Goal: Check status

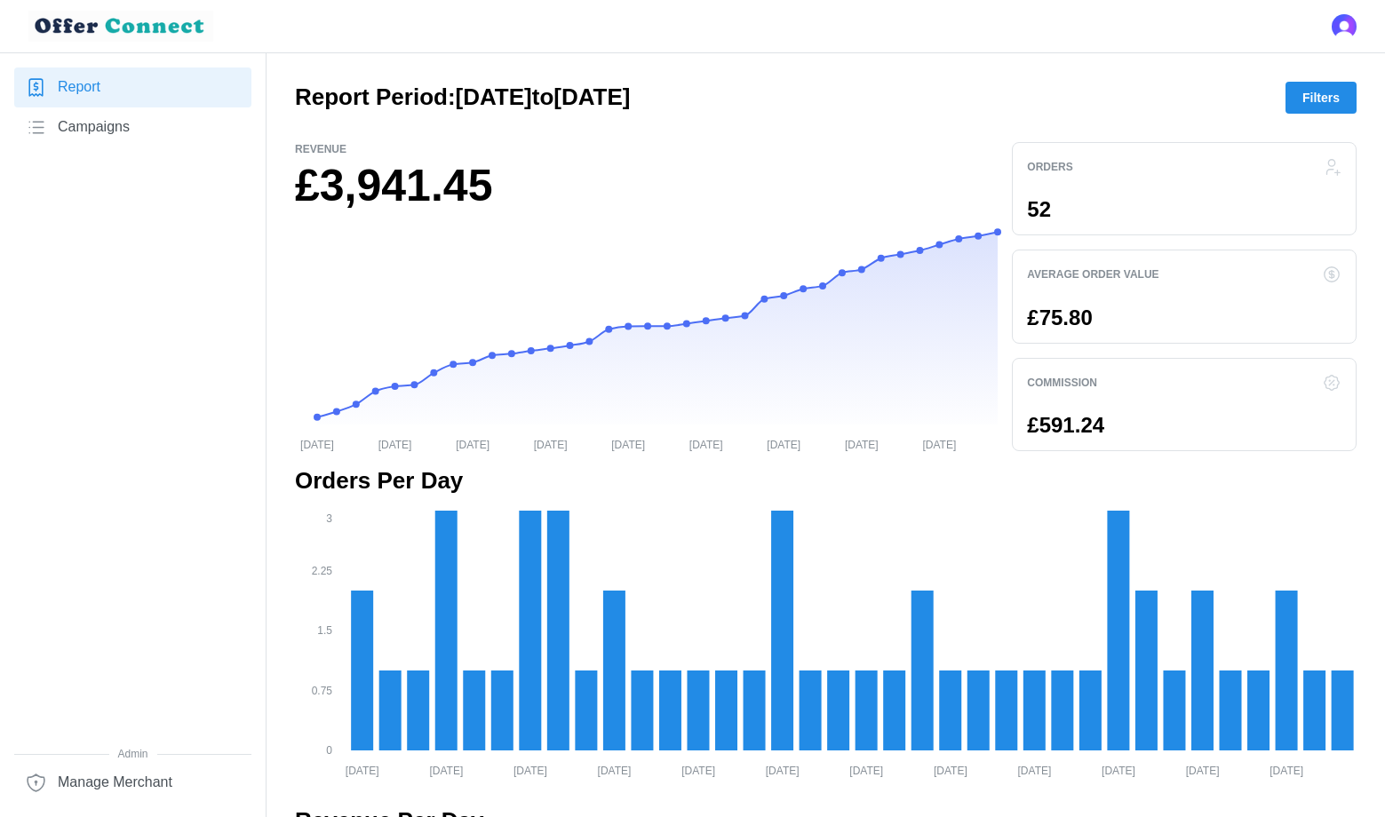
click at [1317, 102] on span "Filters" at bounding box center [1320, 98] width 37 height 30
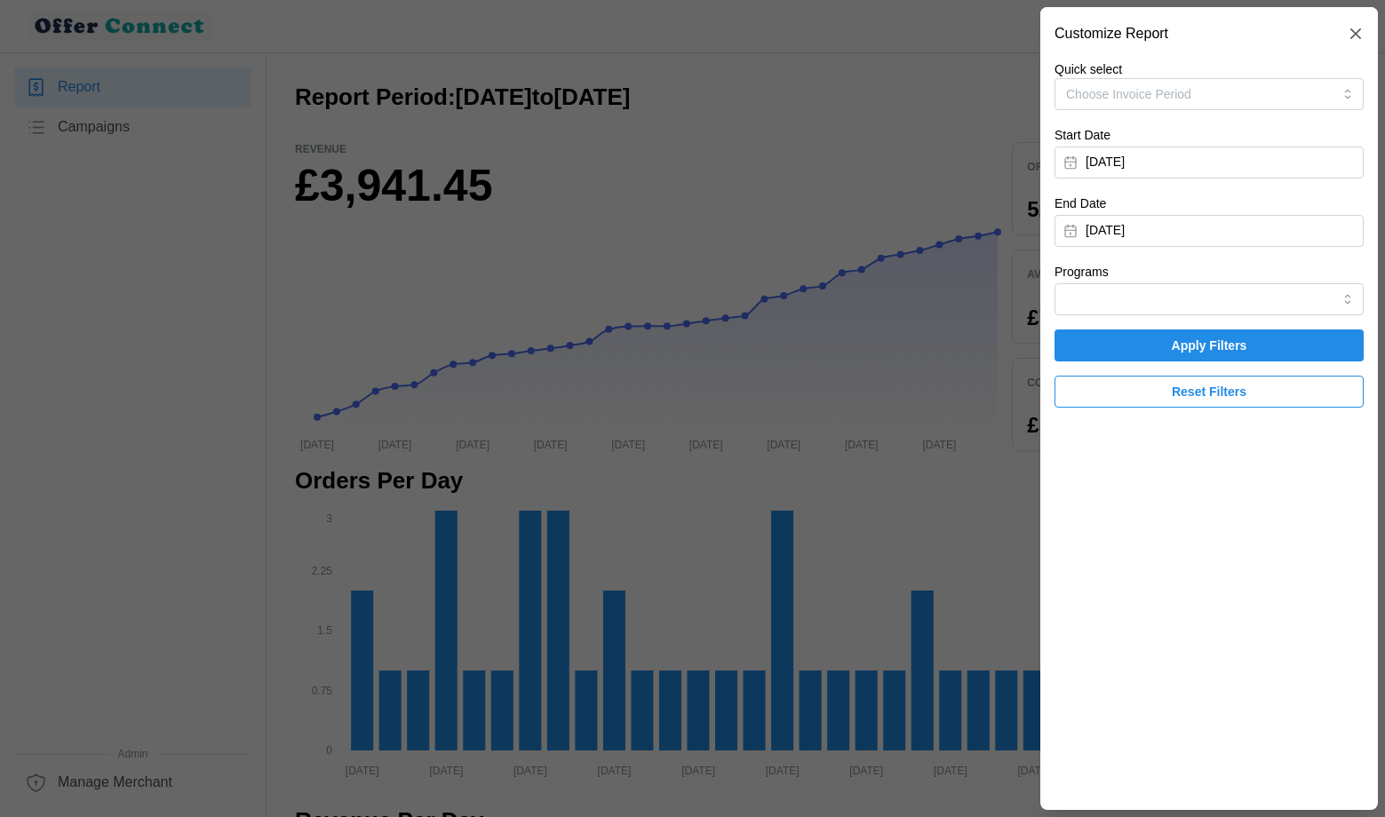
click at [1142, 172] on button "[DATE]" at bounding box center [1208, 163] width 309 height 32
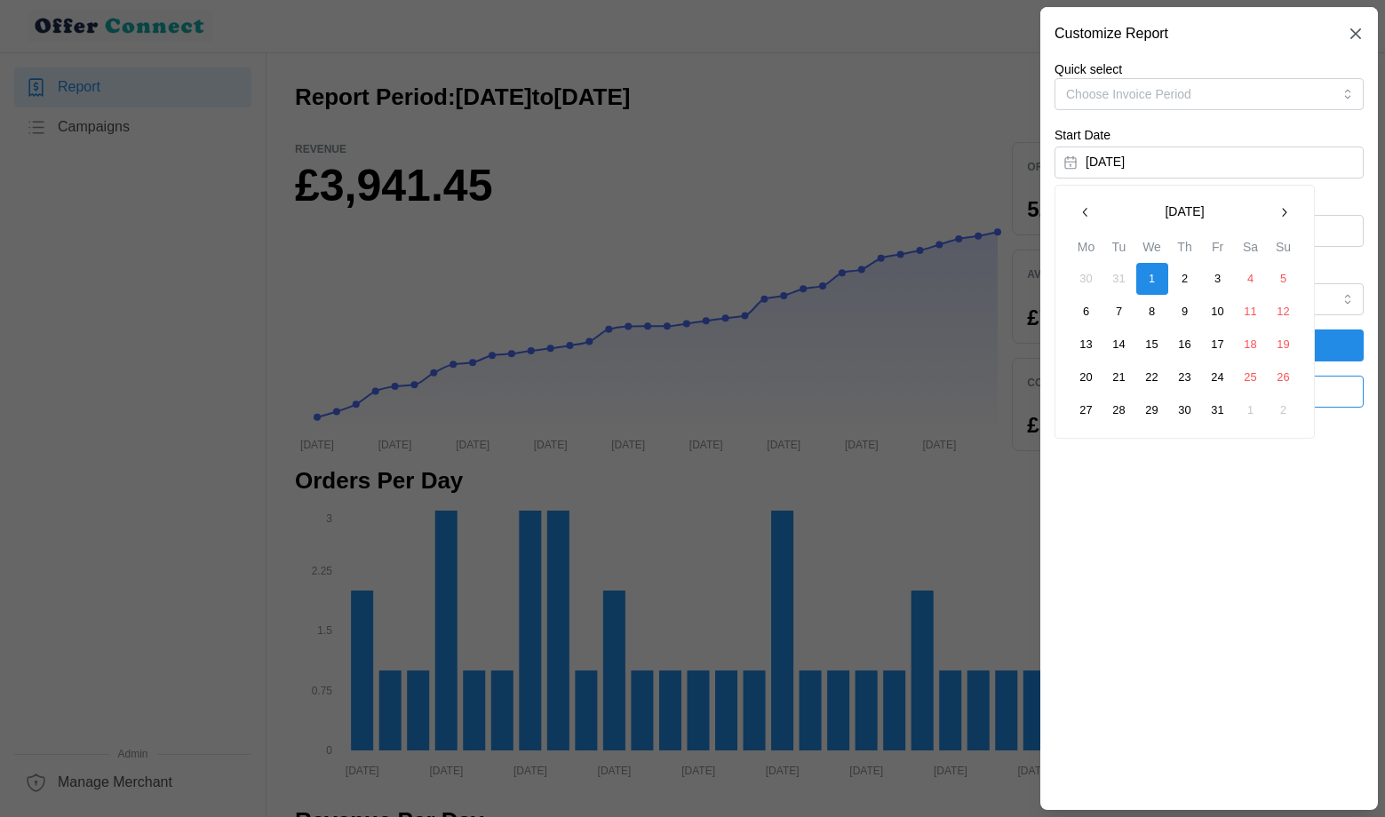
click at [1088, 220] on button "button" at bounding box center [1086, 212] width 32 height 32
click at [1295, 207] on button "button" at bounding box center [1284, 212] width 32 height 32
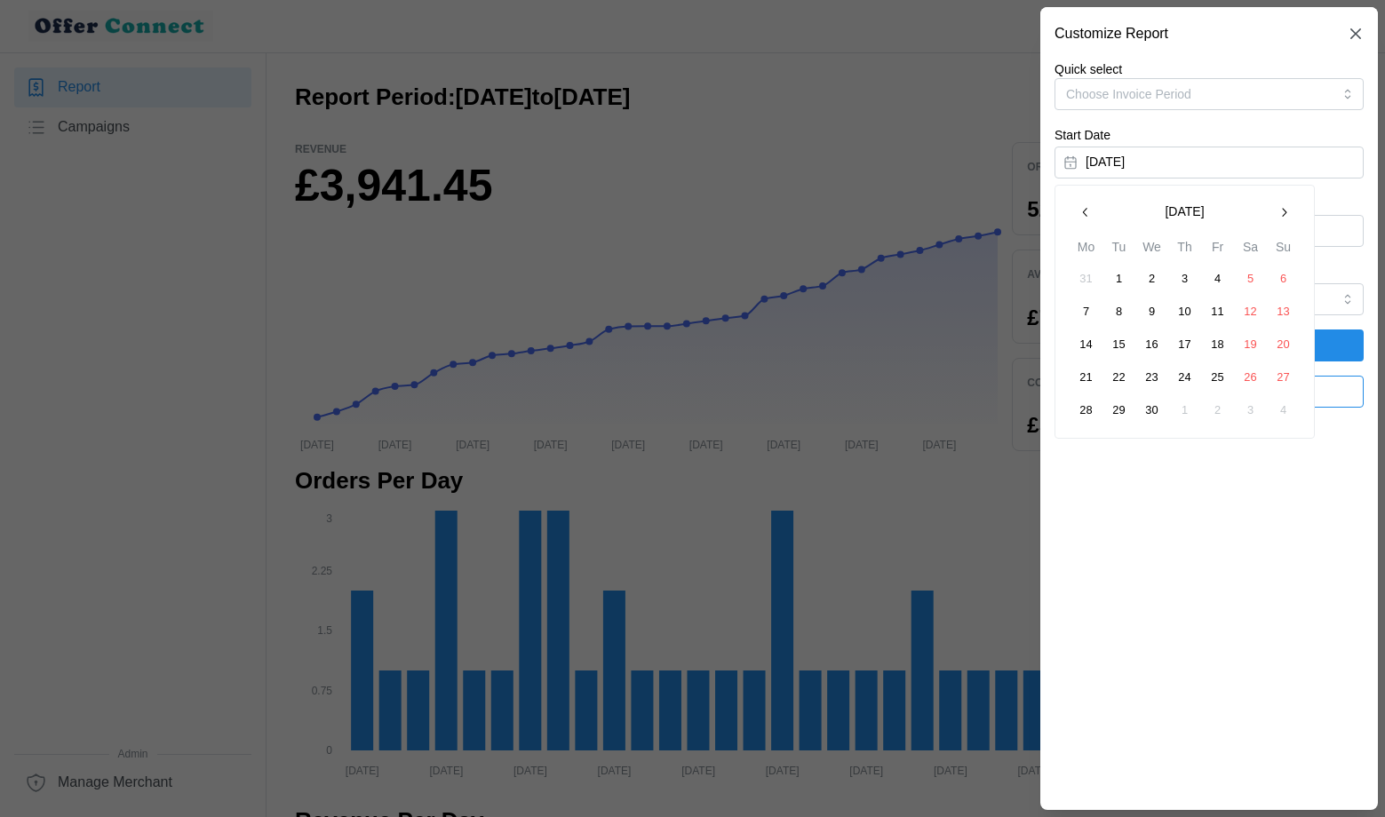
click at [1295, 207] on button "button" at bounding box center [1284, 212] width 32 height 32
click at [1119, 282] on button "1" at bounding box center [1119, 279] width 32 height 32
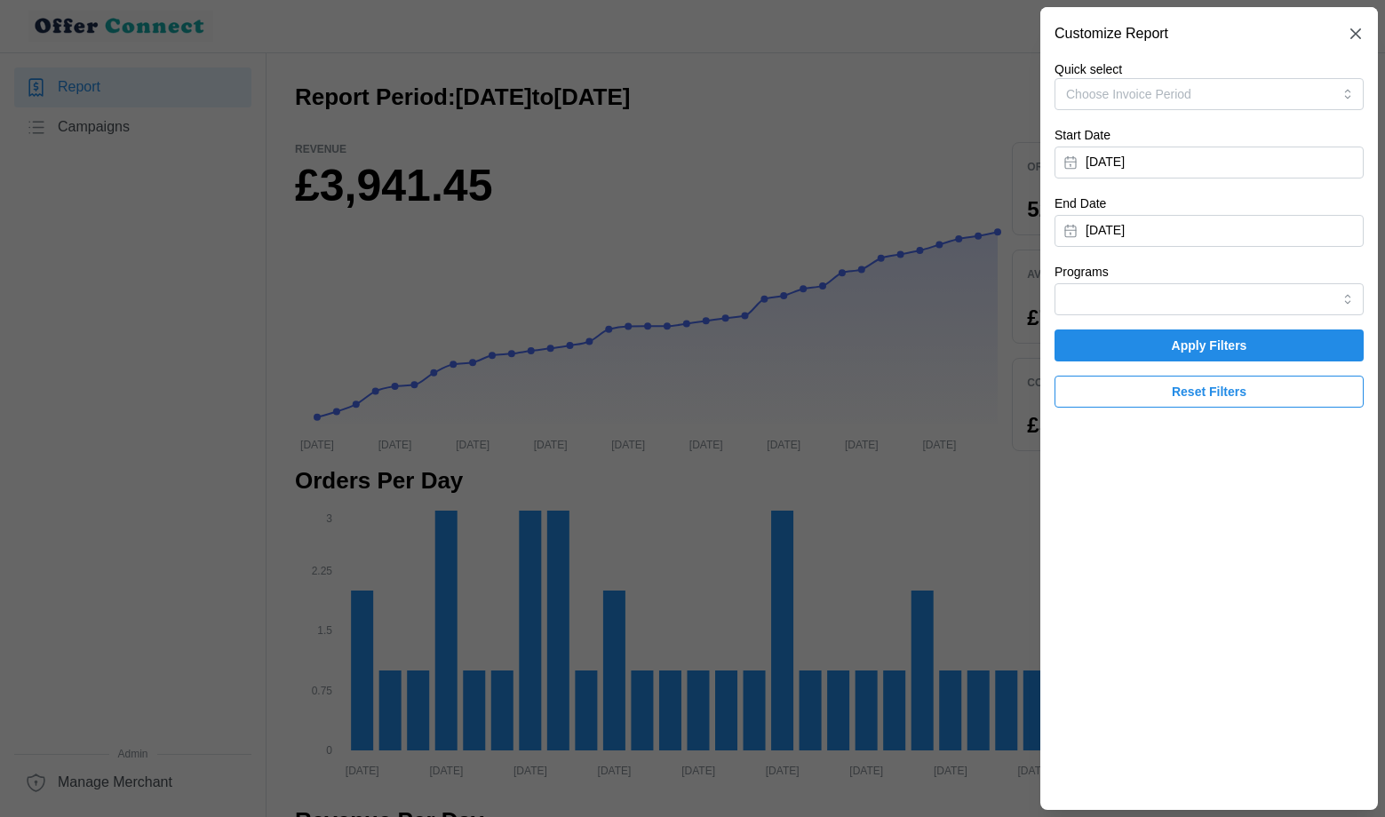
click at [1184, 225] on button "[DATE]" at bounding box center [1208, 231] width 309 height 32
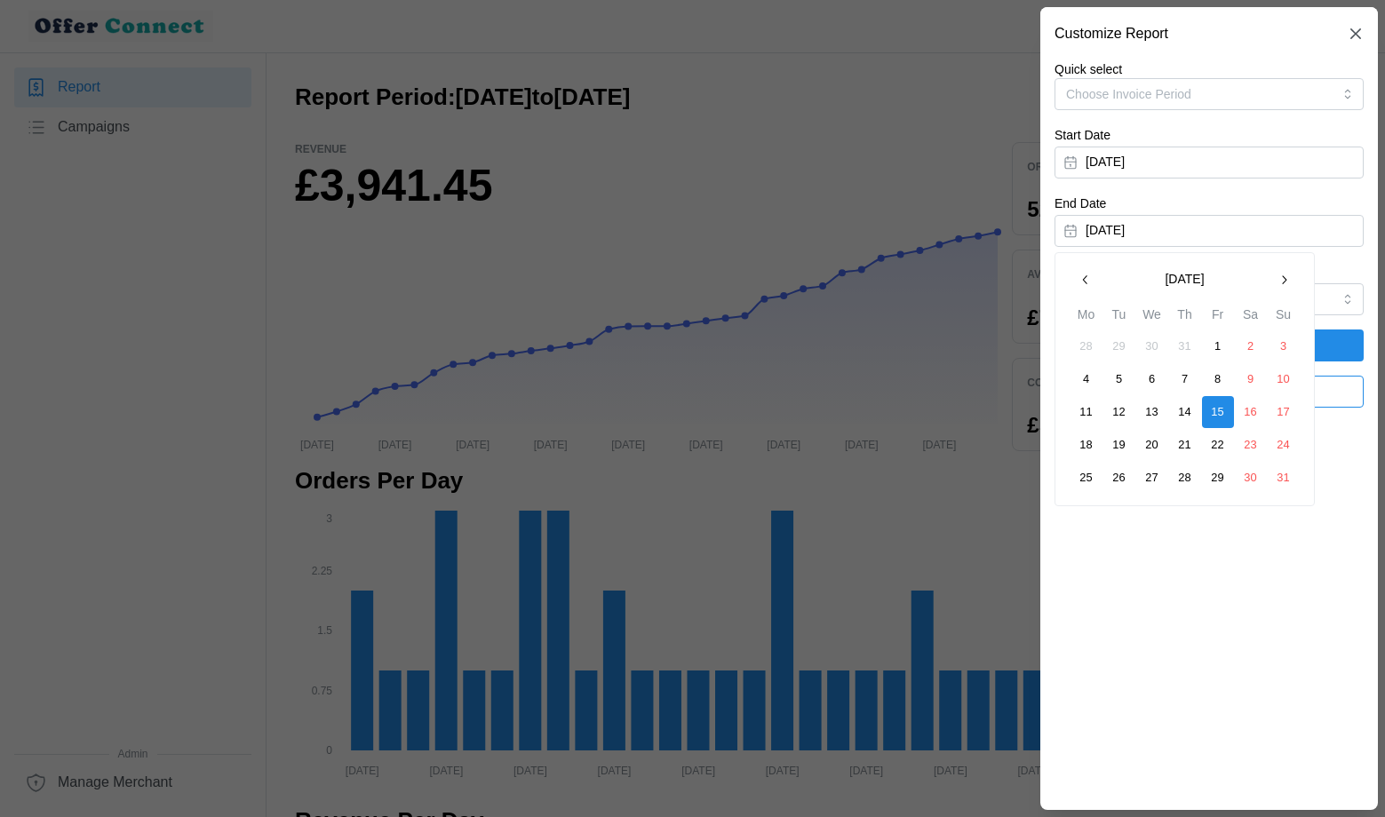
click at [1086, 278] on icon "button" at bounding box center [1085, 280] width 14 height 14
click at [1187, 474] on button "31" at bounding box center [1185, 478] width 32 height 32
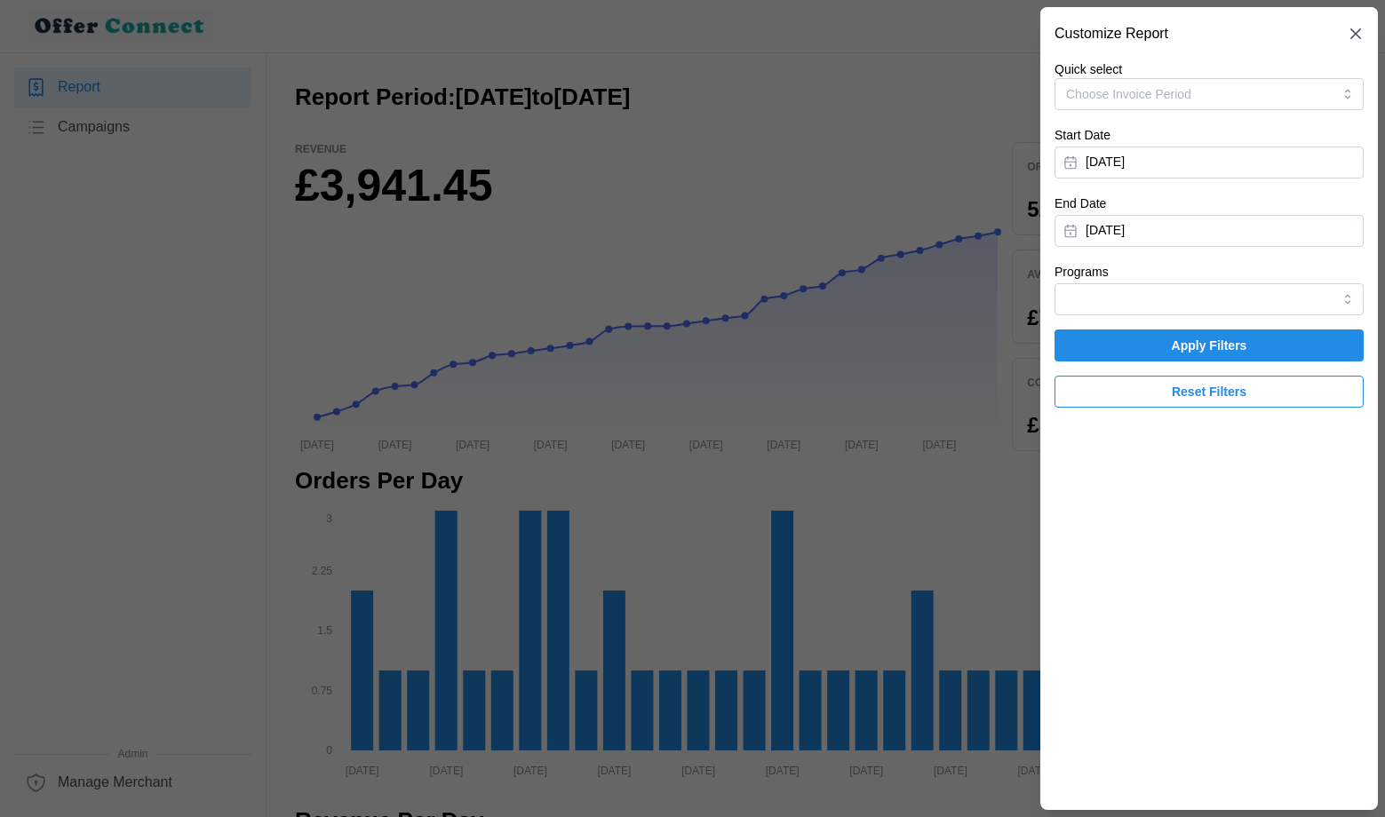
click at [1274, 344] on span "Apply Filters" at bounding box center [1208, 345] width 275 height 30
